Goal: Subscribe to service/newsletter

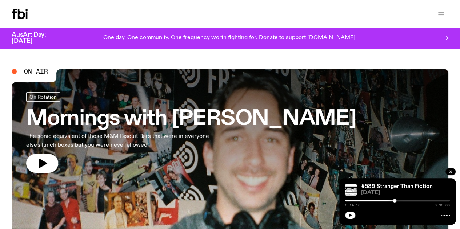
click at [245, 20] on div "Schedule Explore Read Volunteer Newsletter Support Us" at bounding box center [230, 14] width 460 height 28
click at [0, 0] on button "button" at bounding box center [0, 0] width 0 height 0
click at [0, 0] on link "Newsletter" at bounding box center [0, 0] width 0 height 0
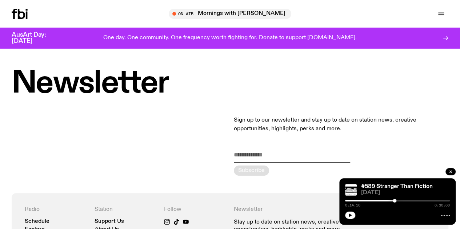
click at [0, 0] on link "Schedule" at bounding box center [0, 0] width 0 height 0
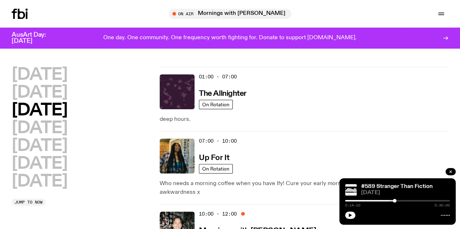
click at [0, 0] on link "Newsletter" at bounding box center [0, 0] width 0 height 0
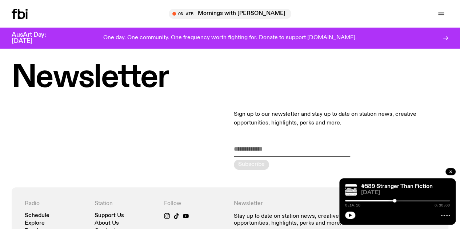
scroll to position [36, 0]
